Goal: Transaction & Acquisition: Purchase product/service

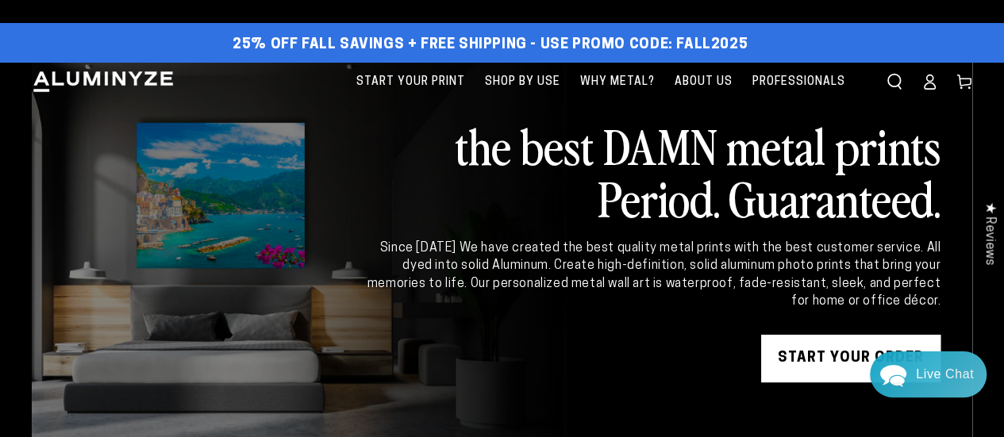
click at [929, 80] on icon at bounding box center [929, 82] width 16 height 16
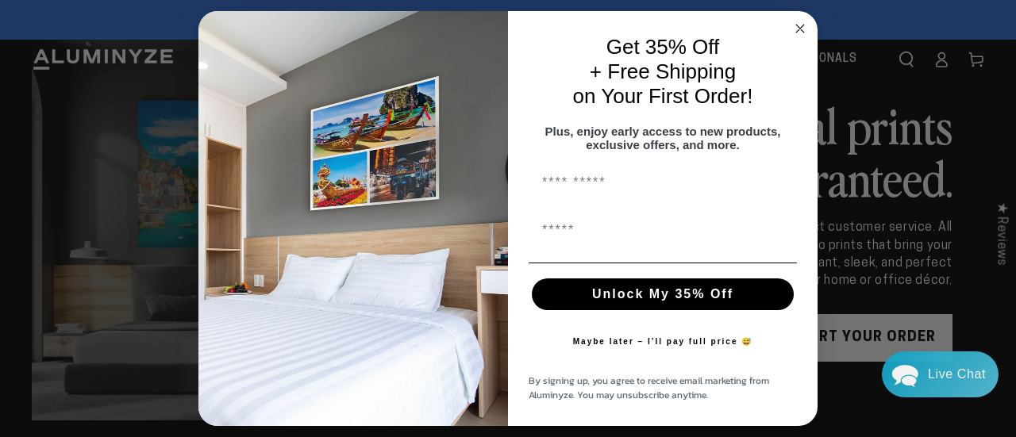
click at [613, 186] on input "First Name" at bounding box center [662, 183] width 268 height 32
type input "*****"
type input "**********"
click at [671, 298] on button "Unlock My 35% Off" at bounding box center [663, 295] width 262 height 32
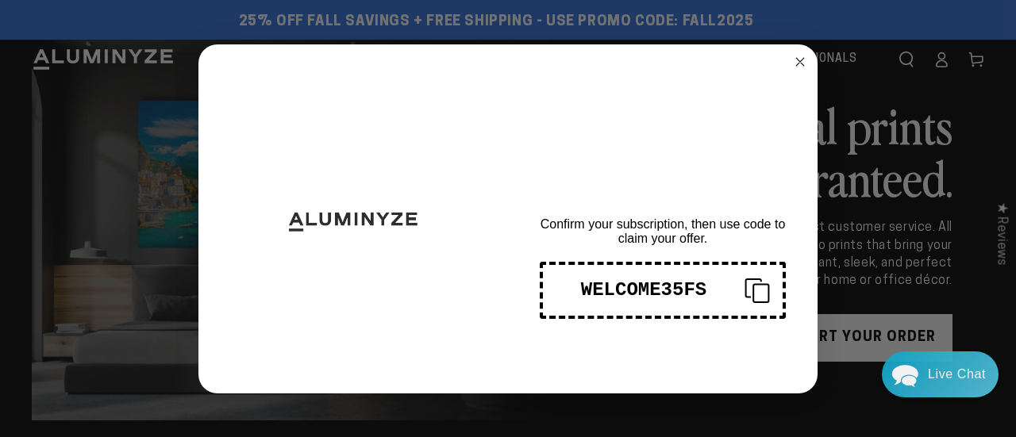
click at [797, 56] on circle "Close dialog" at bounding box center [800, 61] width 18 height 18
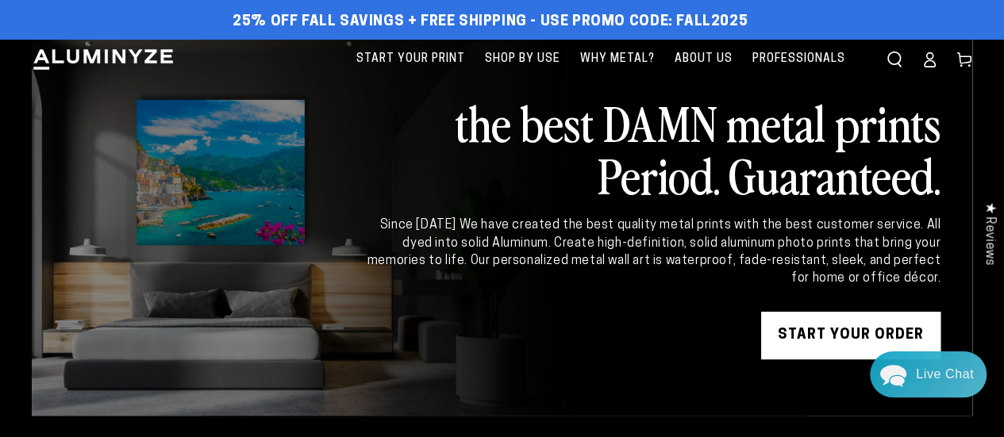
click at [825, 333] on link "START YOUR Order" at bounding box center [850, 336] width 179 height 48
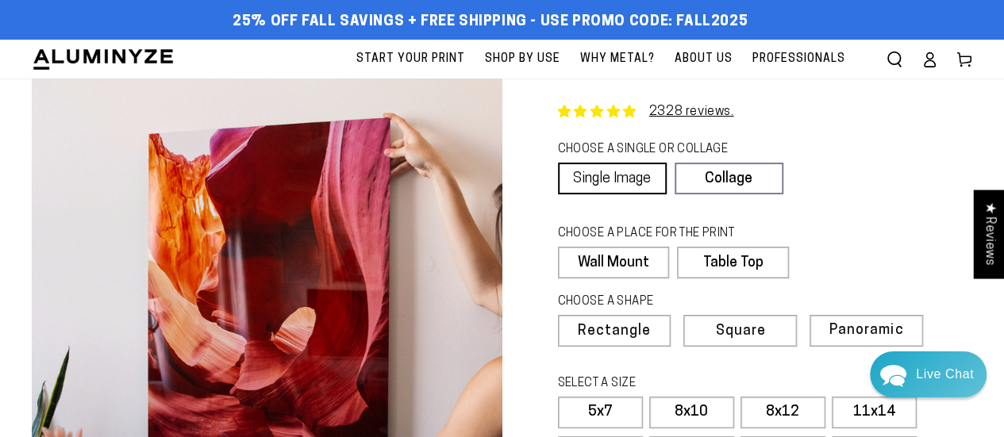
click at [594, 175] on link "Single Image" at bounding box center [612, 179] width 109 height 32
click at [616, 252] on label "Wall Mount" at bounding box center [613, 263] width 111 height 32
click at [732, 325] on span "Square" at bounding box center [739, 332] width 48 height 14
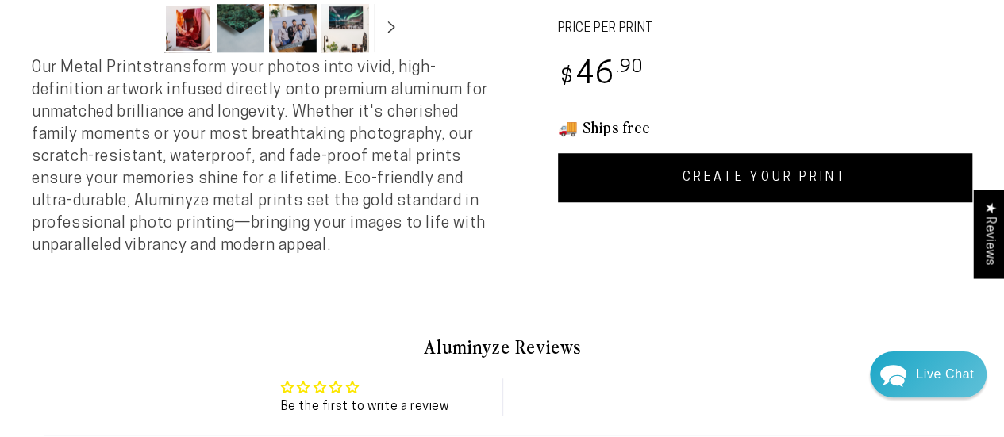
scroll to position [582, 0]
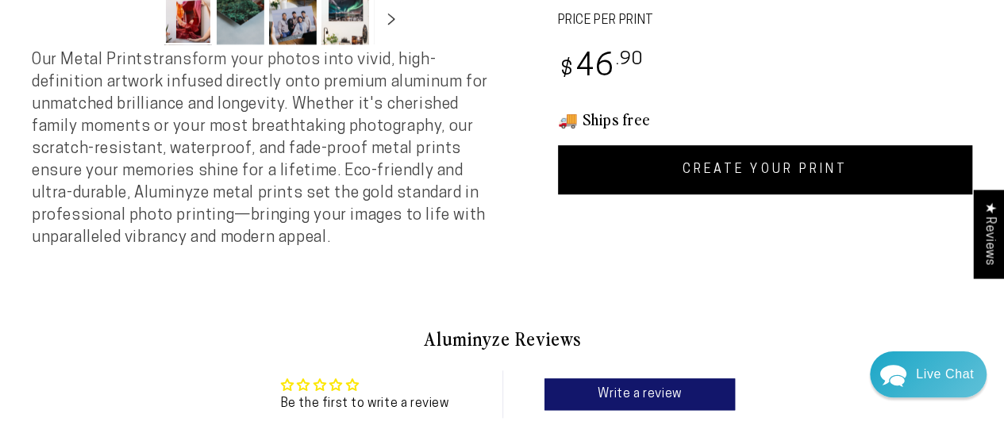
click at [745, 161] on link "CREATE YOUR PRINT" at bounding box center [765, 169] width 415 height 49
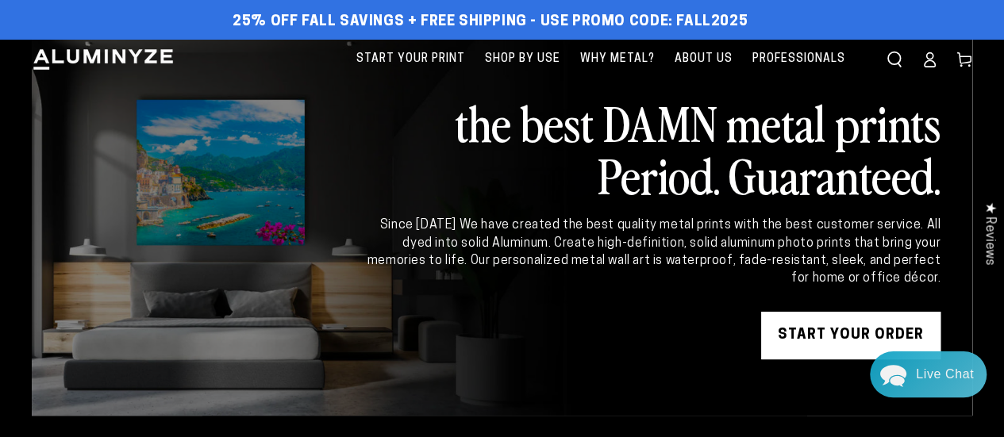
click at [895, 326] on link "START YOUR Order" at bounding box center [850, 336] width 179 height 48
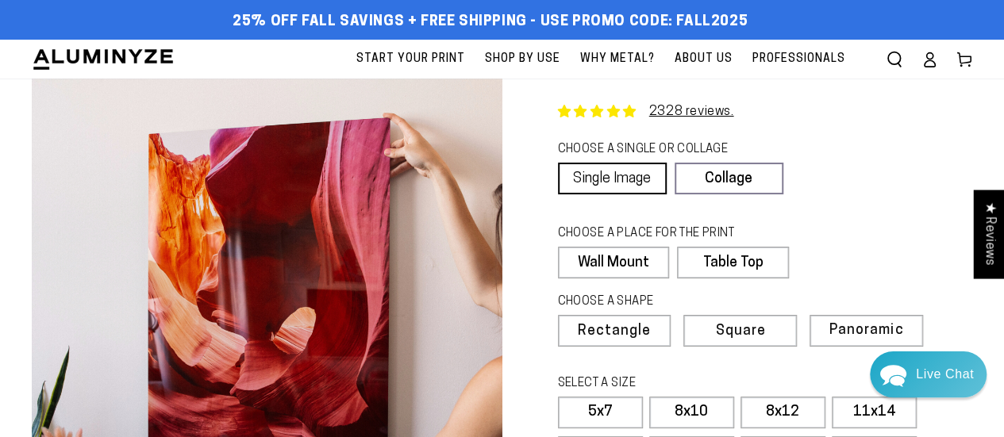
click at [597, 172] on link "Single Image" at bounding box center [612, 179] width 109 height 32
click at [596, 256] on label "Wall Mount" at bounding box center [613, 263] width 111 height 32
click at [747, 331] on span "Square" at bounding box center [739, 332] width 48 height 14
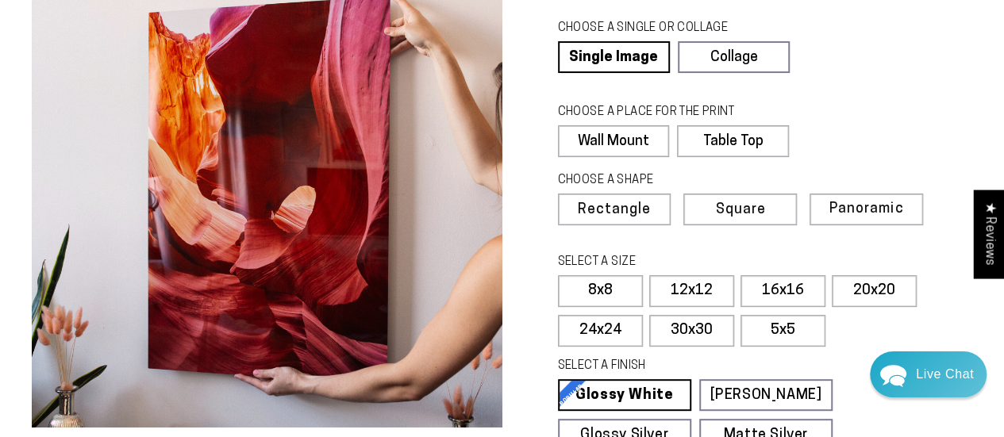
scroll to position [211, 0]
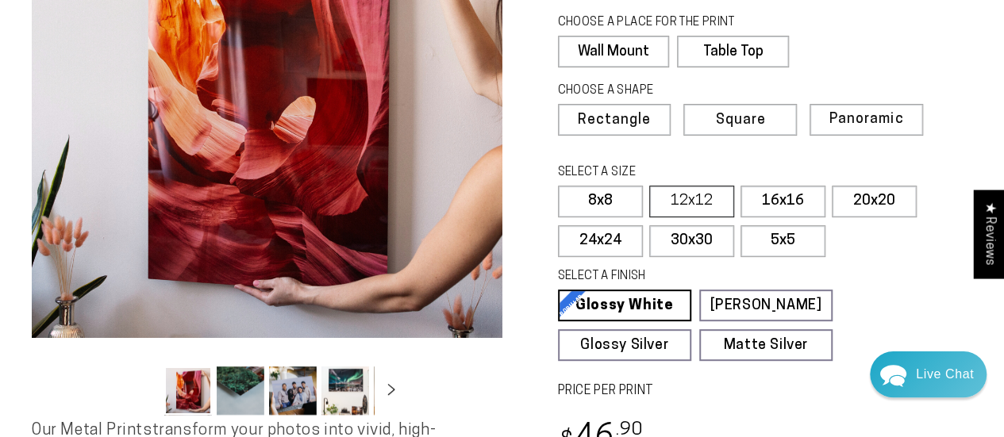
click at [681, 189] on label "12x12" at bounding box center [691, 202] width 85 height 32
